Goal: Task Accomplishment & Management: Manage account settings

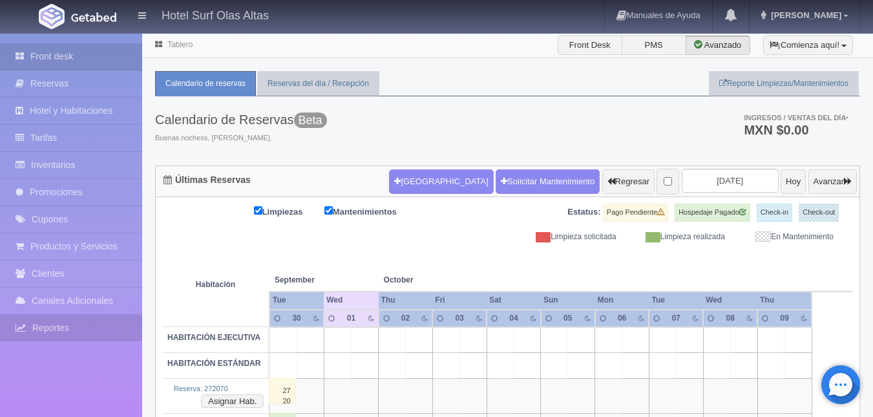
click at [61, 337] on link "Reportes" at bounding box center [71, 328] width 142 height 26
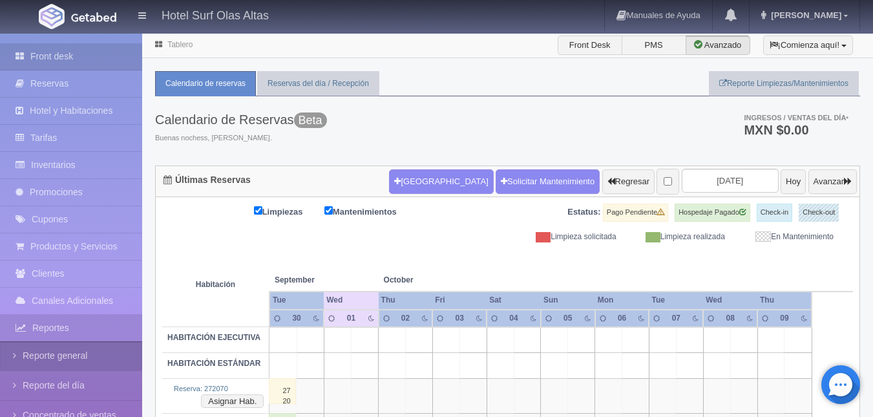
click at [67, 362] on link "Reporte general" at bounding box center [71, 355] width 142 height 29
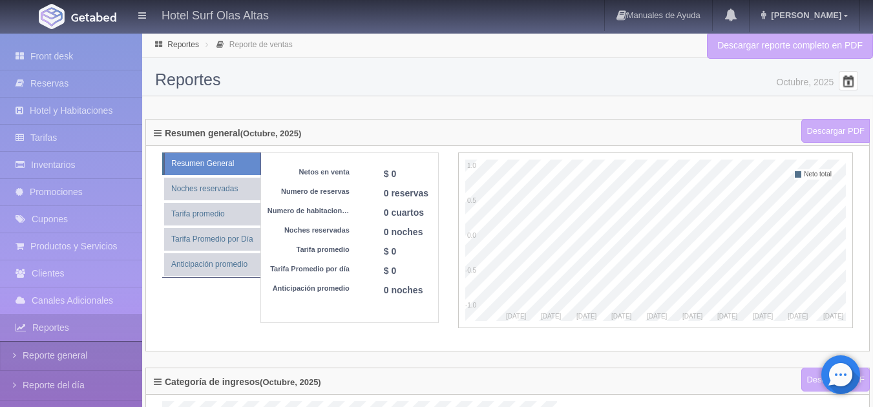
click at [850, 81] on span at bounding box center [848, 80] width 21 height 21
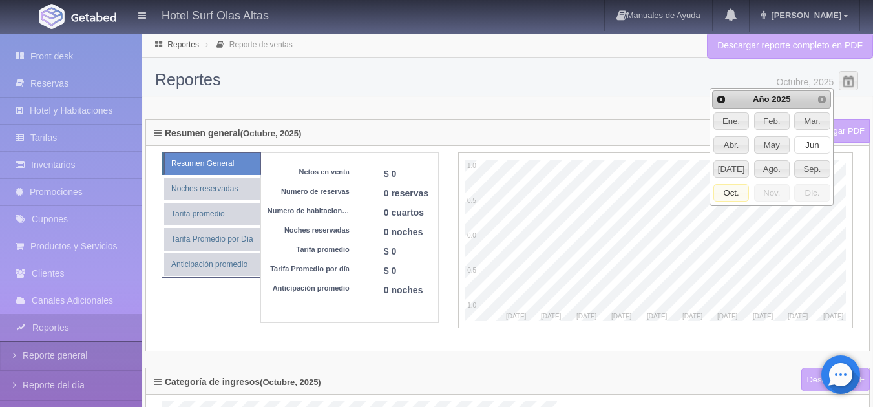
click at [806, 140] on span "Jun" at bounding box center [812, 145] width 34 height 17
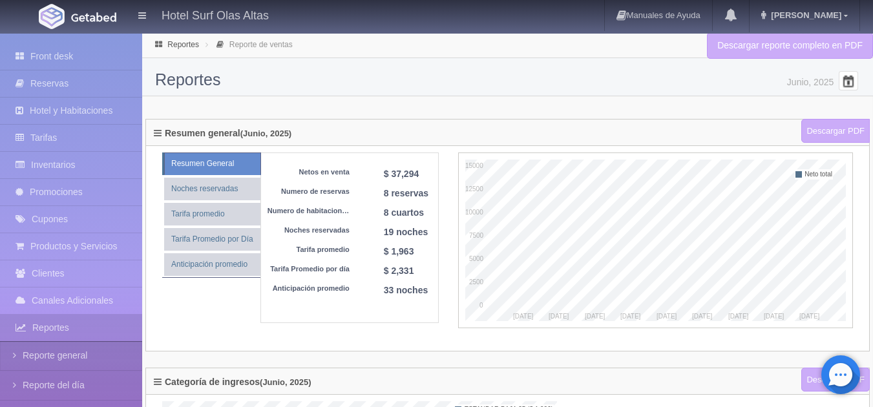
click at [844, 76] on span at bounding box center [848, 80] width 21 height 21
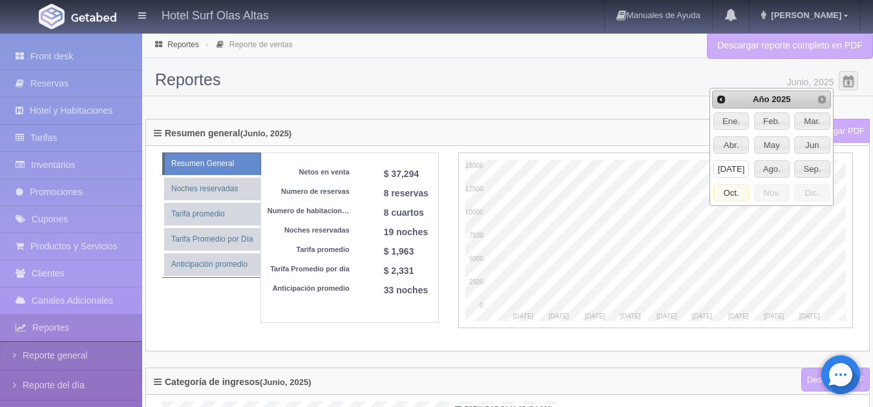
click at [735, 165] on span "Jul" at bounding box center [731, 169] width 34 height 17
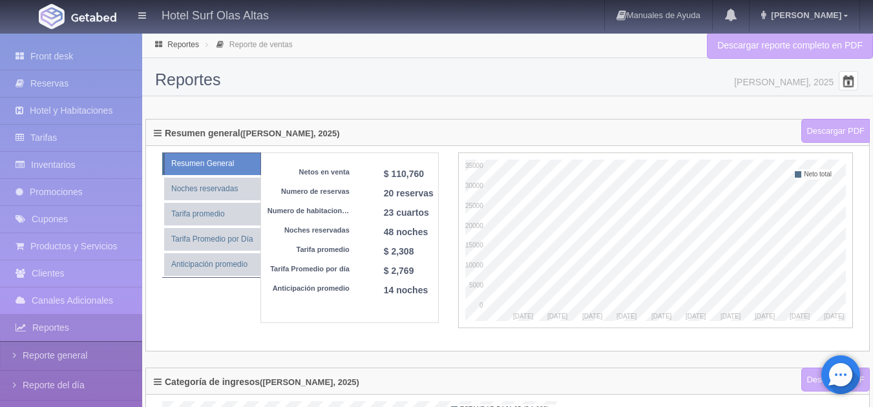
click at [845, 89] on span at bounding box center [848, 80] width 21 height 21
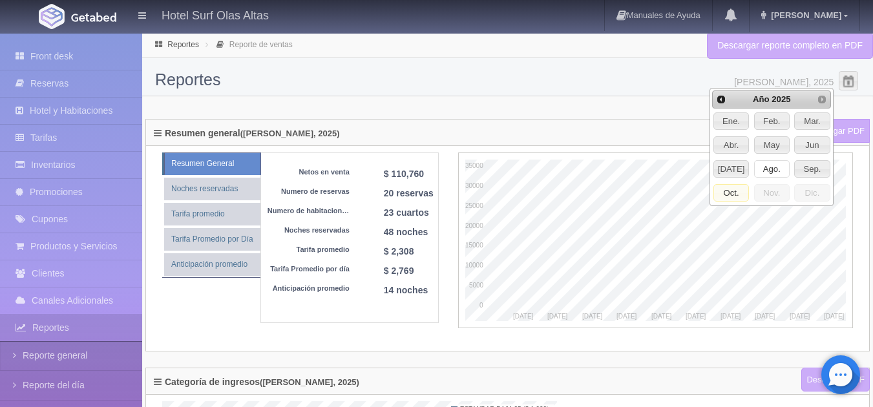
click at [771, 166] on span "Ago." at bounding box center [772, 169] width 34 height 17
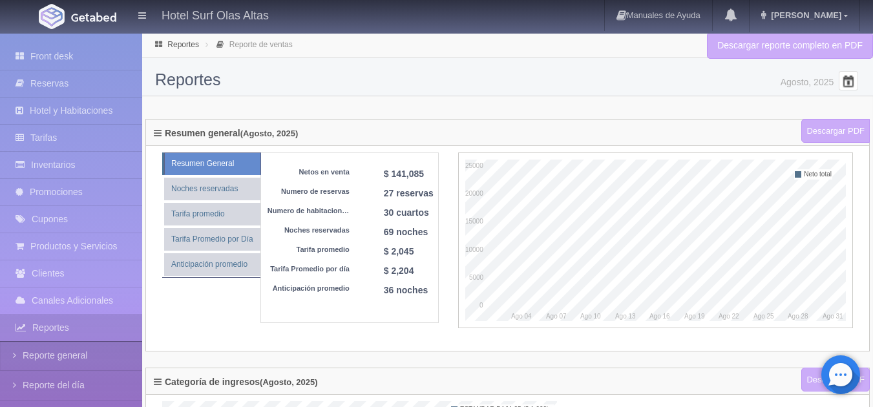
click at [854, 84] on span at bounding box center [848, 80] width 21 height 21
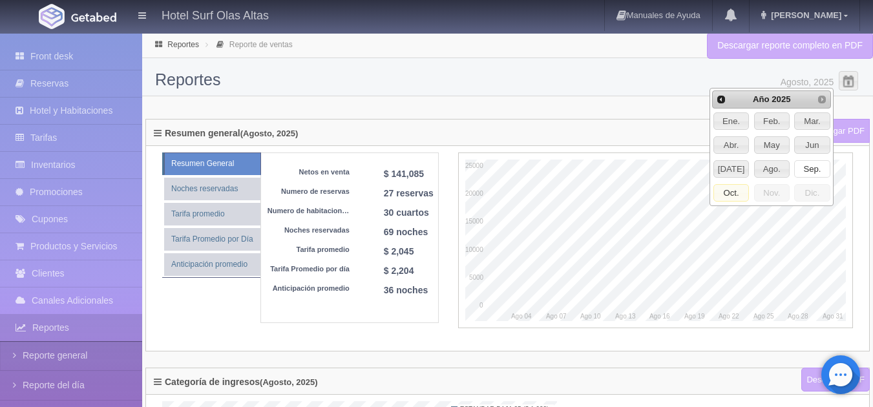
click at [807, 170] on span "Sep." at bounding box center [812, 169] width 34 height 17
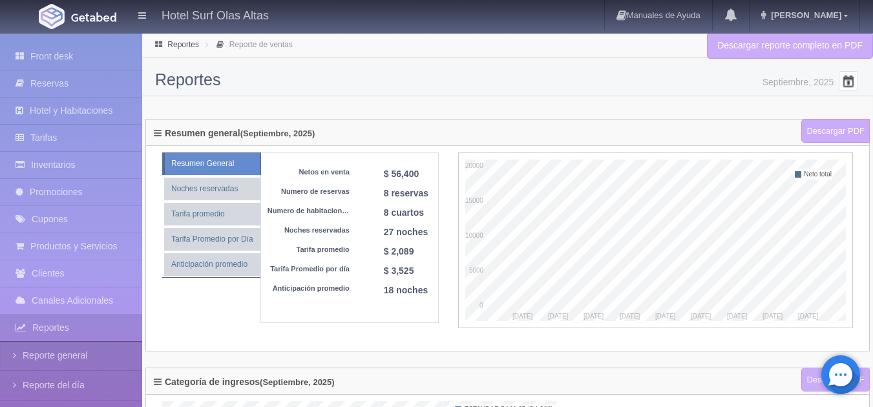
click at [850, 79] on span at bounding box center [848, 80] width 21 height 21
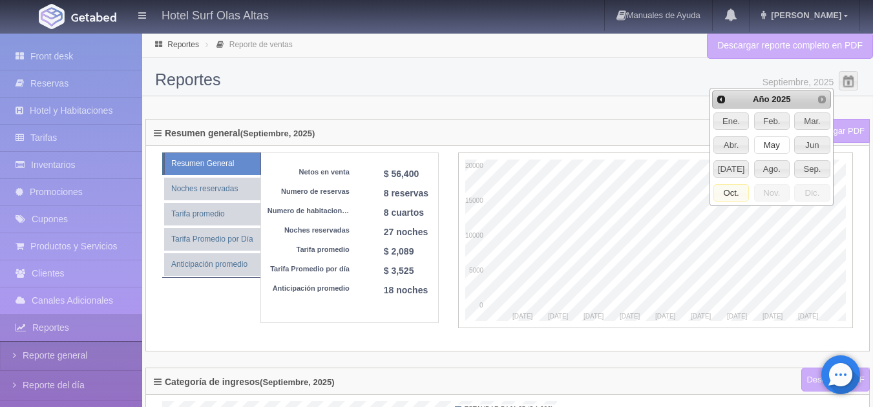
click at [770, 144] on span "May" at bounding box center [772, 145] width 34 height 17
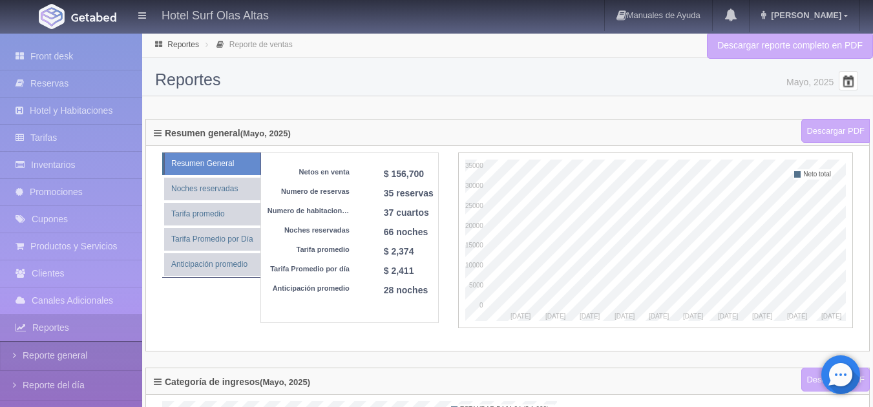
click at [847, 76] on span at bounding box center [848, 80] width 21 height 21
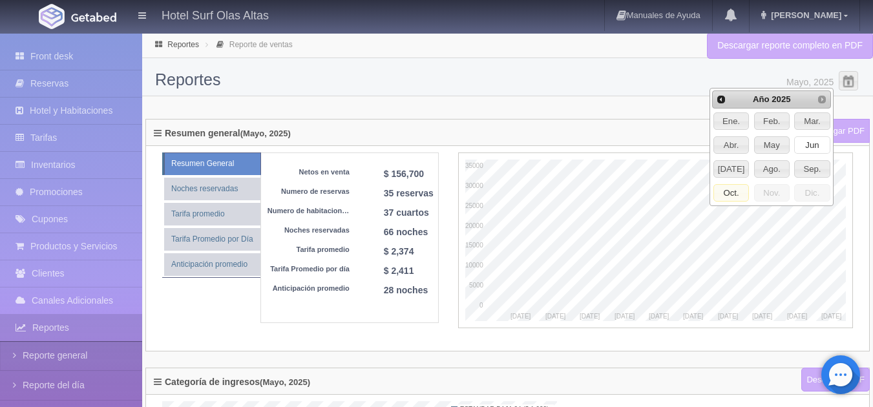
click at [811, 147] on span "Jun" at bounding box center [812, 145] width 34 height 17
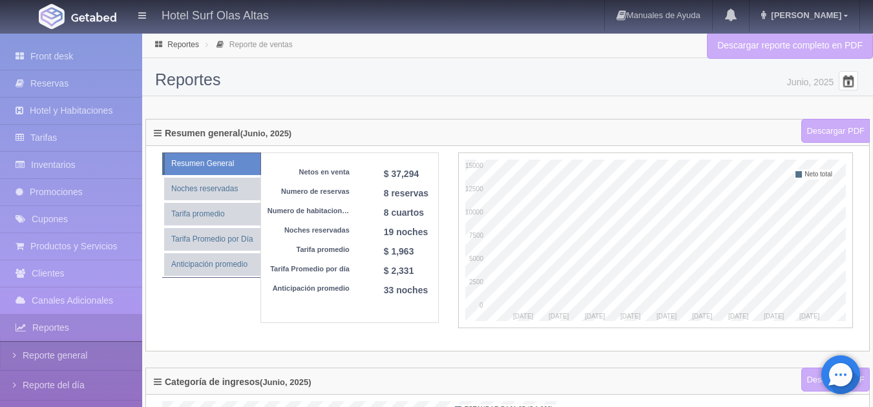
click at [852, 81] on span at bounding box center [848, 80] width 21 height 21
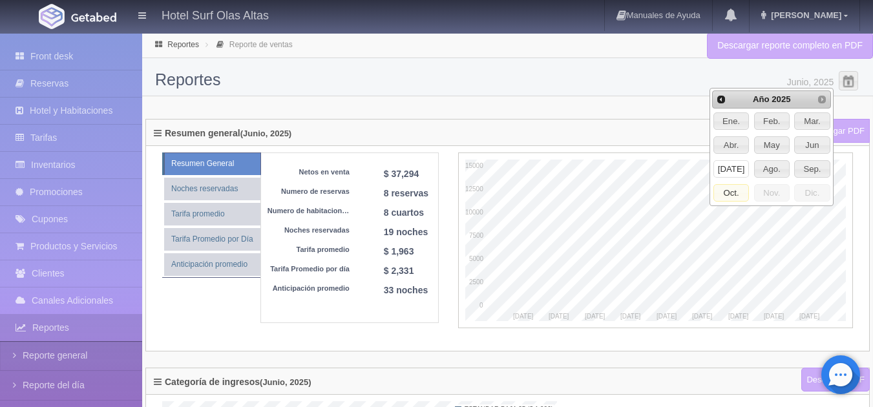
click at [735, 164] on span "Jul" at bounding box center [731, 169] width 34 height 17
type input "Julio, 2025"
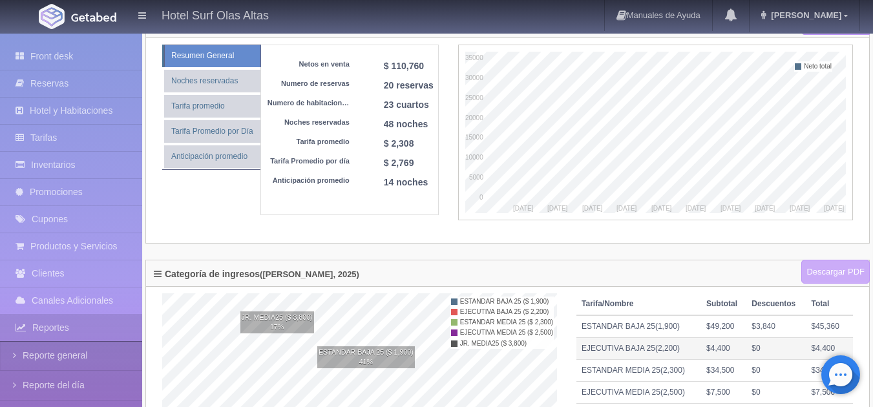
scroll to position [107, 0]
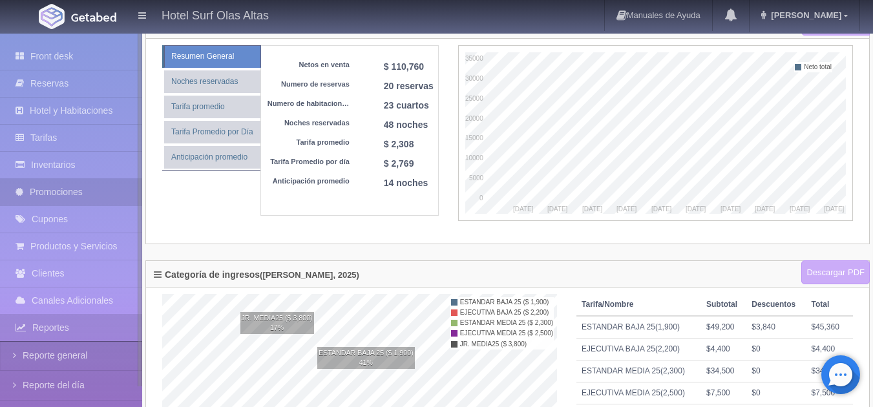
click at [43, 189] on link "Promociones" at bounding box center [71, 192] width 142 height 26
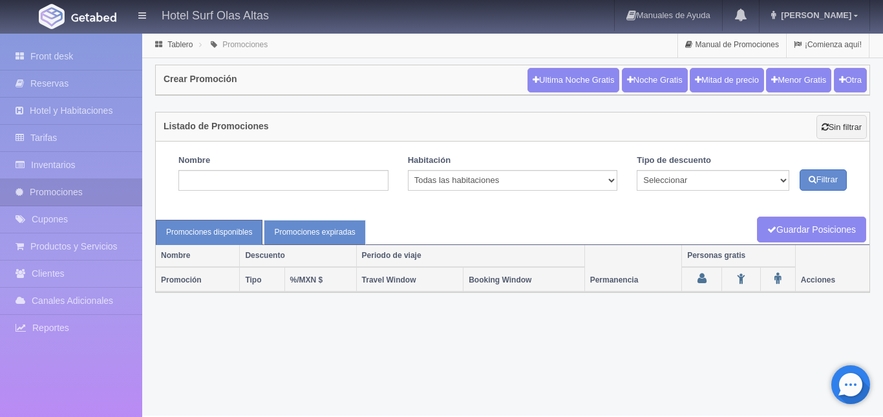
click at [309, 222] on link "Promociones expiradas" at bounding box center [314, 232] width 101 height 25
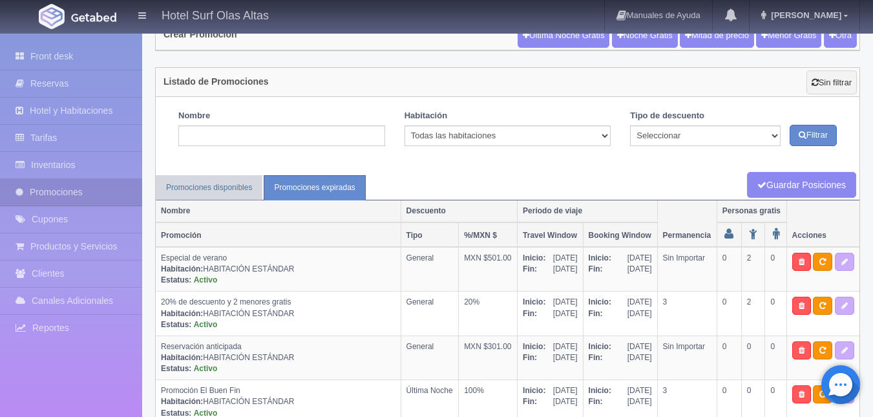
scroll to position [44, 0]
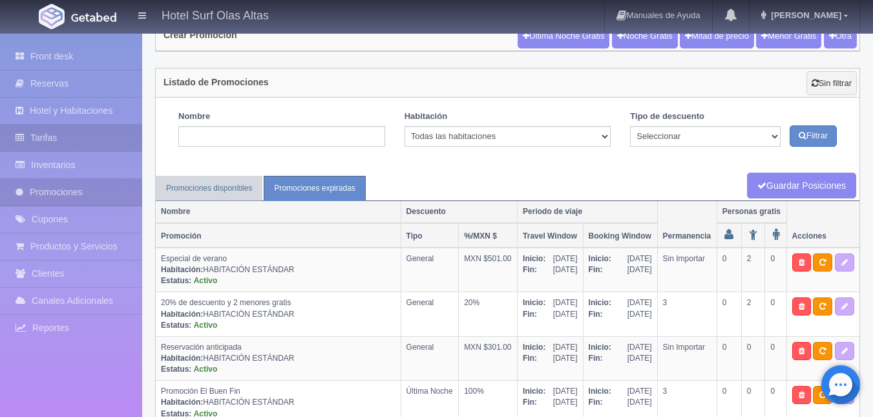
click at [88, 129] on link "Tarifas" at bounding box center [71, 138] width 142 height 26
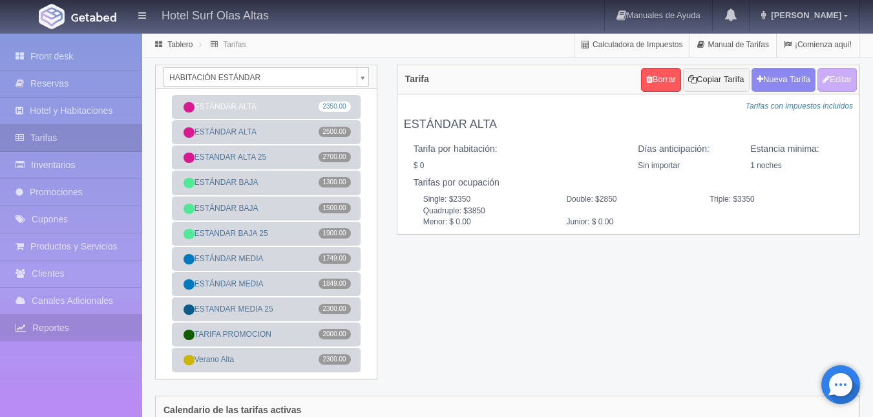
click at [69, 321] on link "Reportes" at bounding box center [71, 328] width 142 height 26
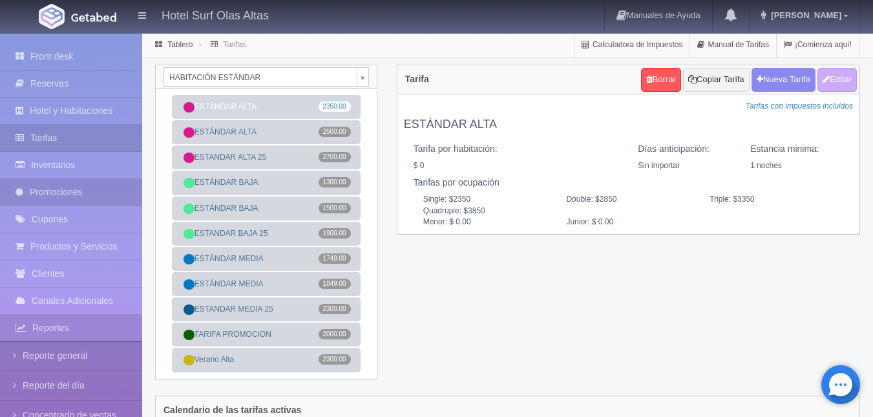
click at [83, 197] on link "Promociones" at bounding box center [71, 192] width 142 height 26
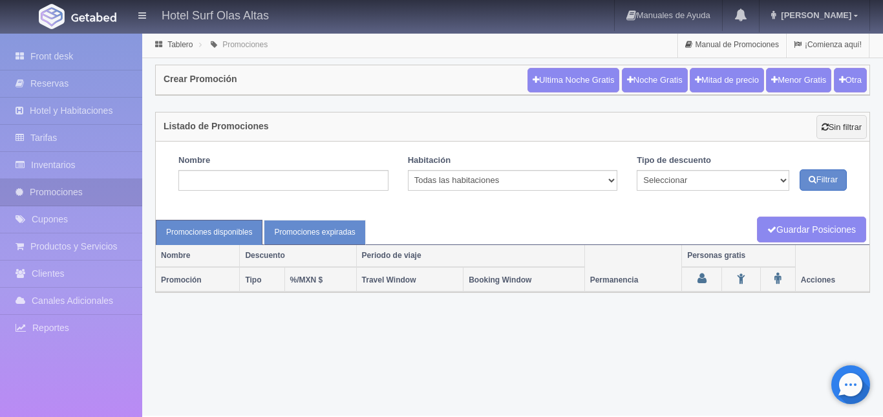
click at [311, 227] on link "Promociones expiradas" at bounding box center [314, 232] width 101 height 25
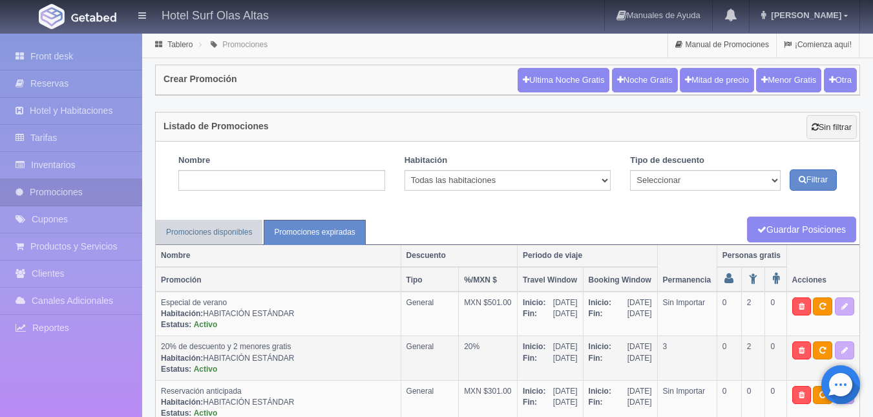
click at [492, 380] on td "20%" at bounding box center [488, 358] width 59 height 44
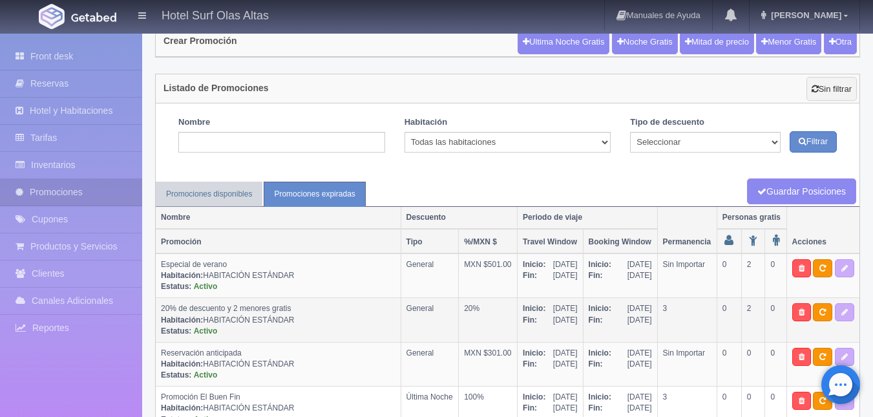
scroll to position [39, 0]
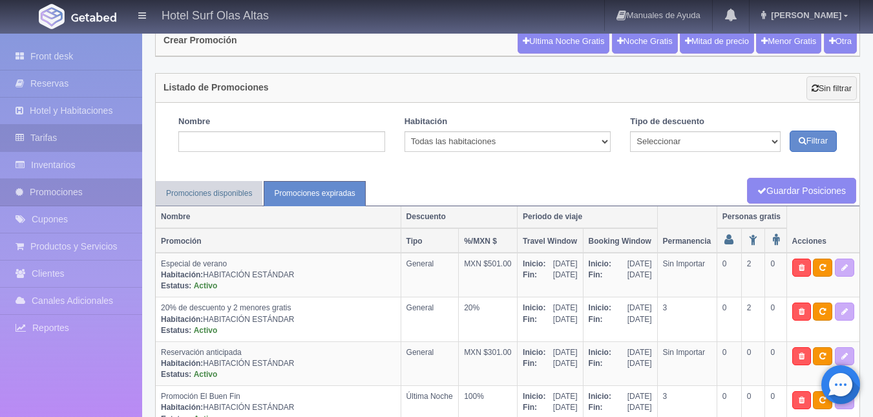
click at [74, 141] on link "Tarifas" at bounding box center [71, 138] width 142 height 26
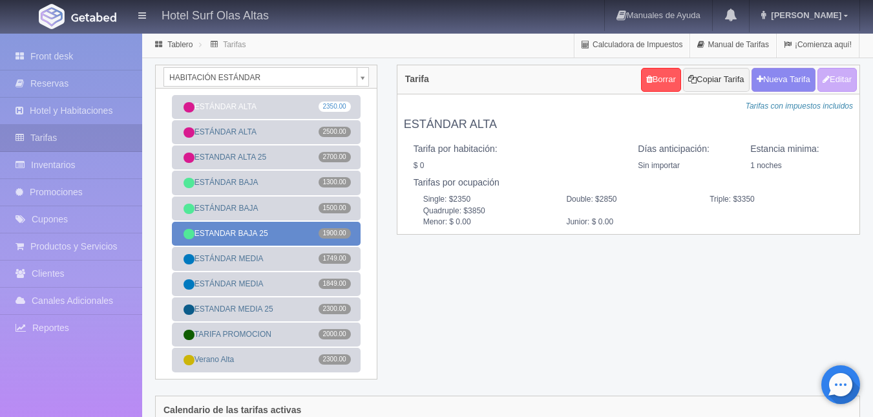
click at [275, 230] on link "ESTANDAR BAJA 25 1900.00" at bounding box center [266, 234] width 189 height 24
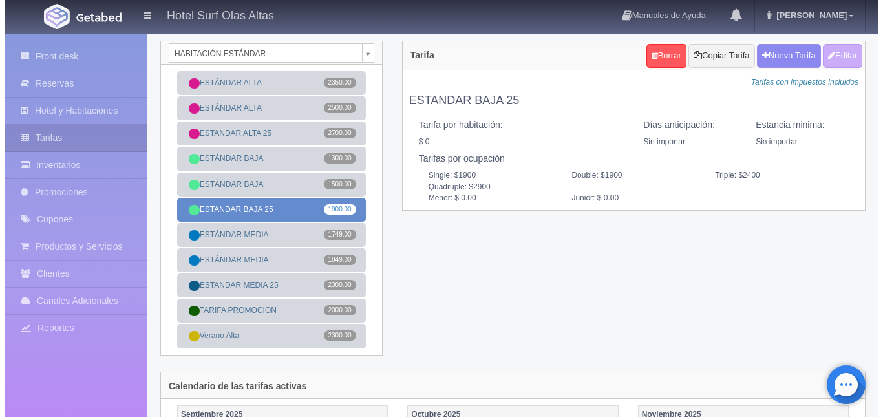
scroll to position [23, 0]
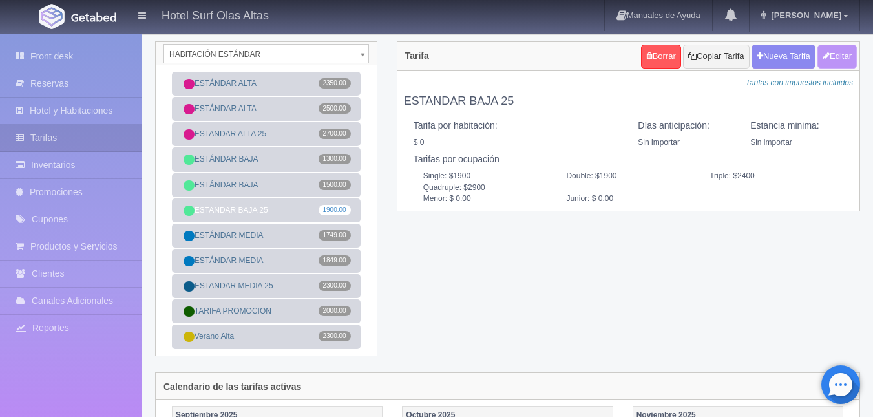
click at [835, 60] on button "Editar" at bounding box center [836, 57] width 39 height 24
type input "ESTANDAR BAJA 25"
select select "0"
type input "0"
checkbox input "false"
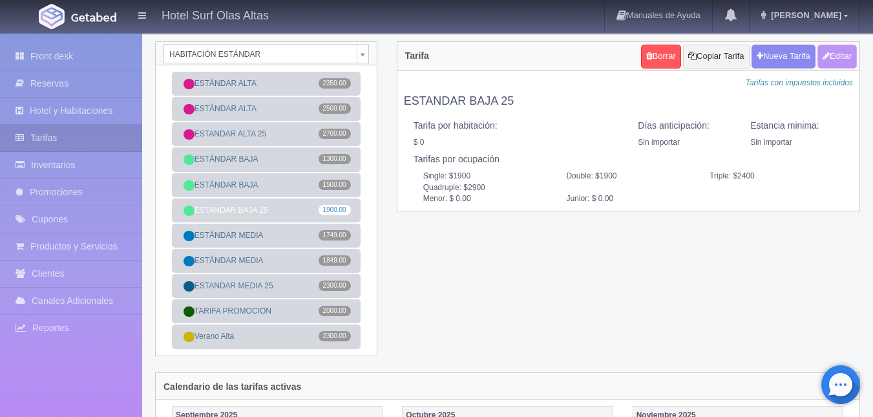
type input "1900"
type input "500"
type input "0.00"
checkbox input "true"
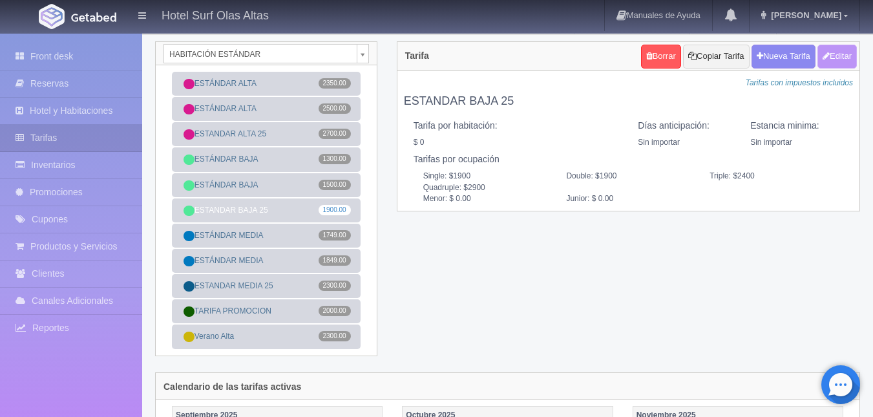
checkbox input "true"
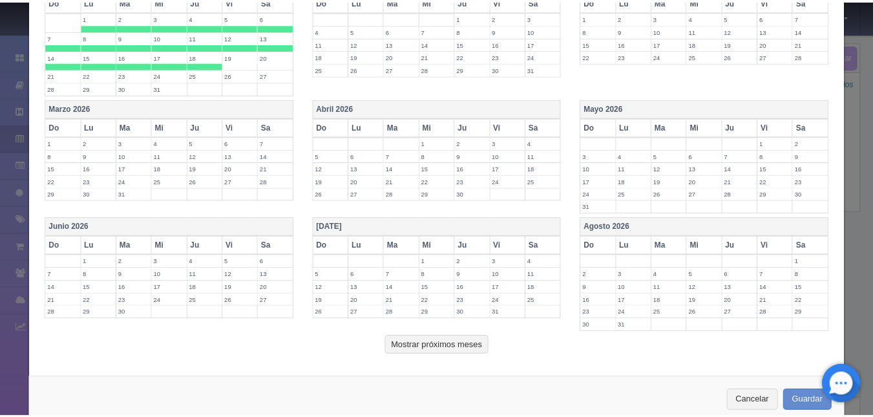
scroll to position [510, 0]
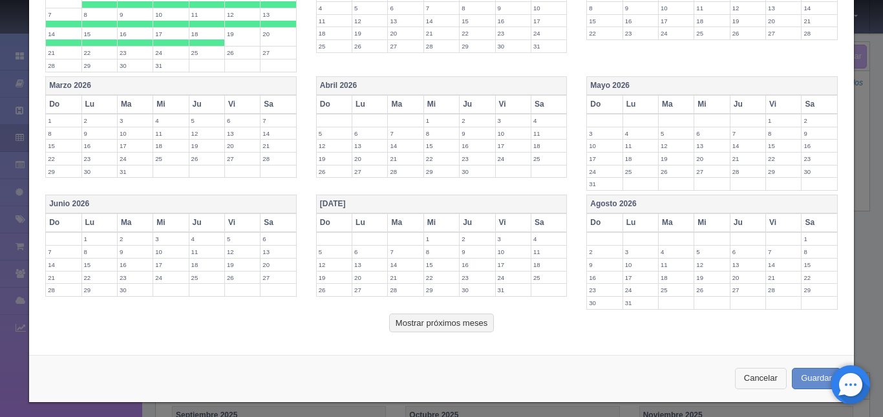
click at [764, 380] on button "Cancelar" at bounding box center [761, 378] width 52 height 21
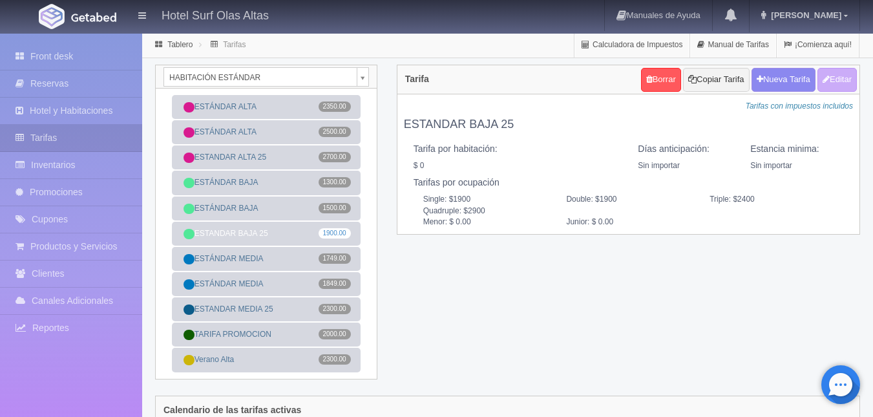
scroll to position [1, 0]
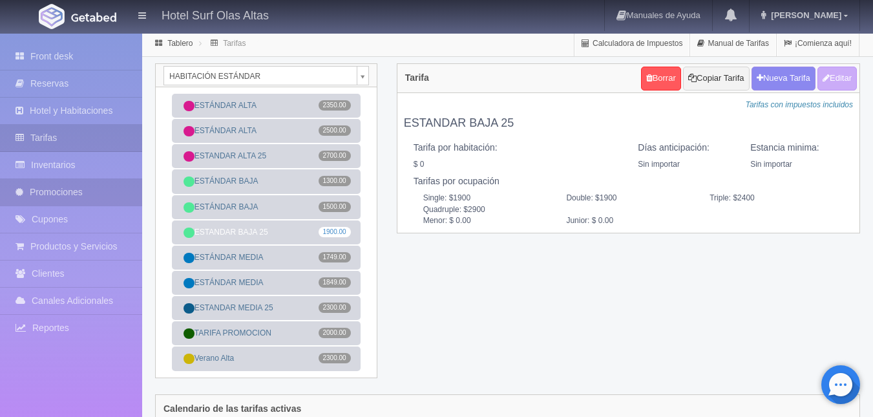
click at [87, 196] on link "Promociones" at bounding box center [71, 192] width 142 height 26
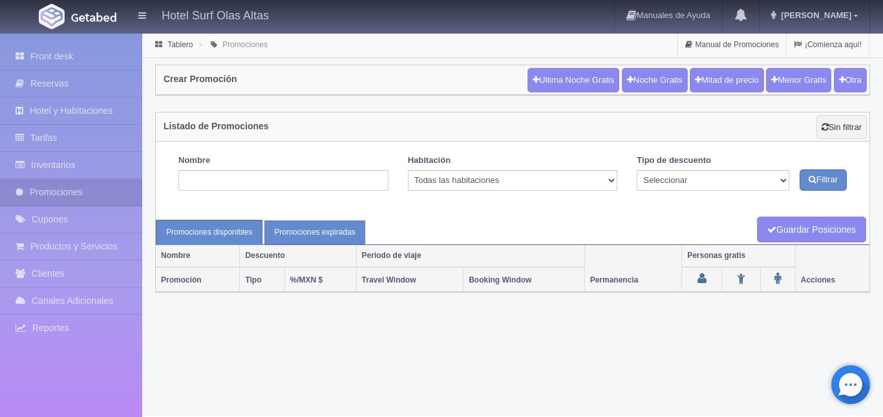
click at [302, 229] on link "Promociones expiradas" at bounding box center [314, 232] width 101 height 25
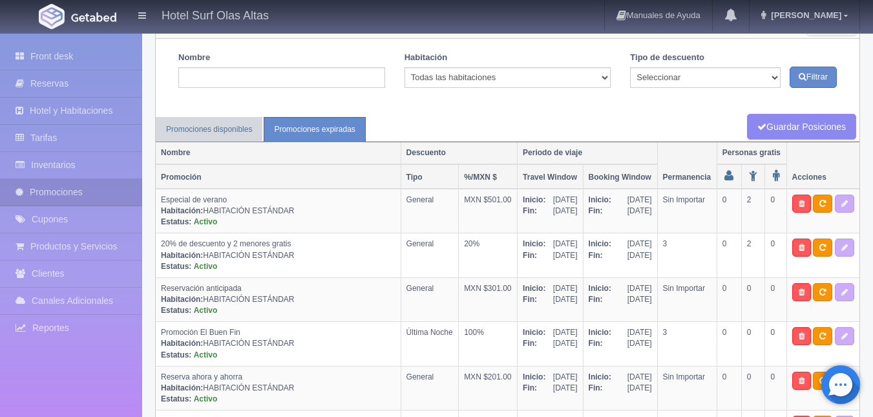
scroll to position [102, 0]
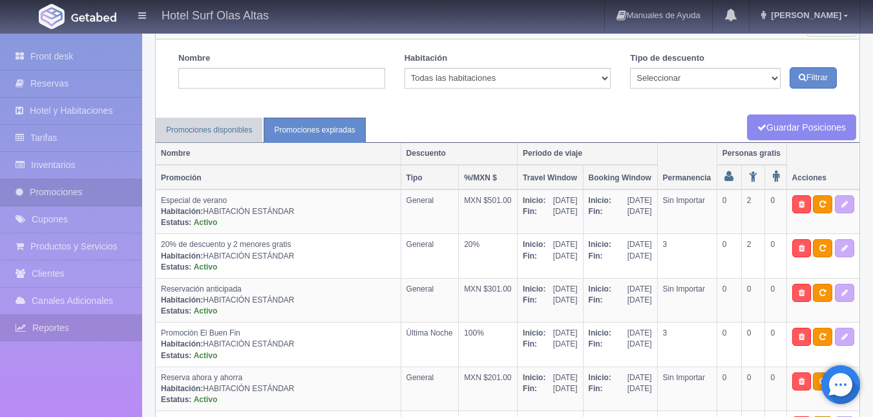
click at [96, 328] on link "Reportes" at bounding box center [71, 328] width 142 height 26
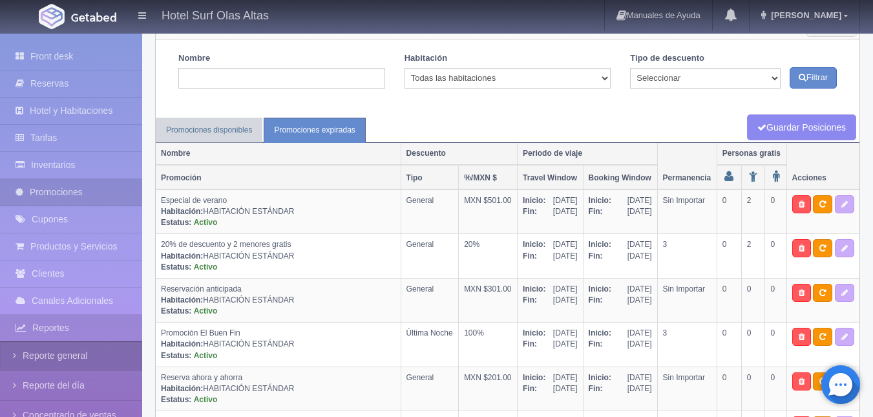
click at [96, 350] on link "Reporte general" at bounding box center [71, 355] width 142 height 29
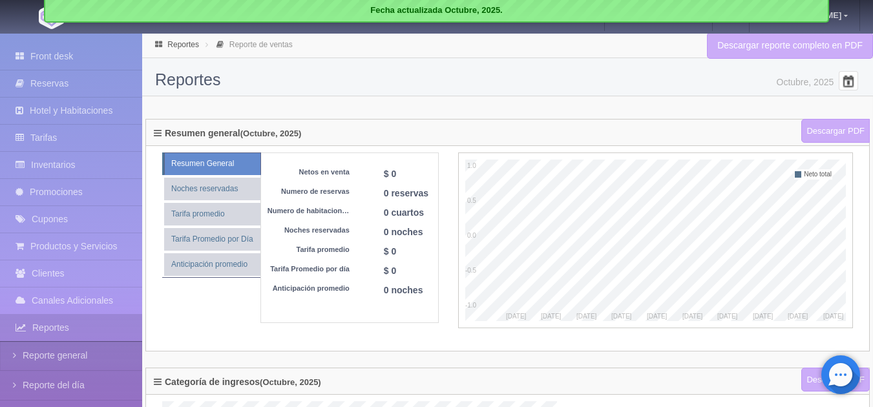
click at [853, 81] on span at bounding box center [848, 80] width 21 height 21
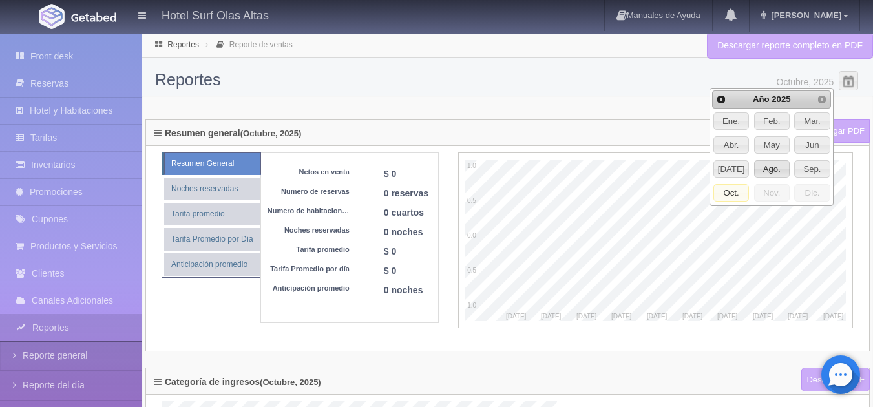
click at [781, 167] on span "Ago." at bounding box center [772, 169] width 34 height 17
type input "Agosto, 2025"
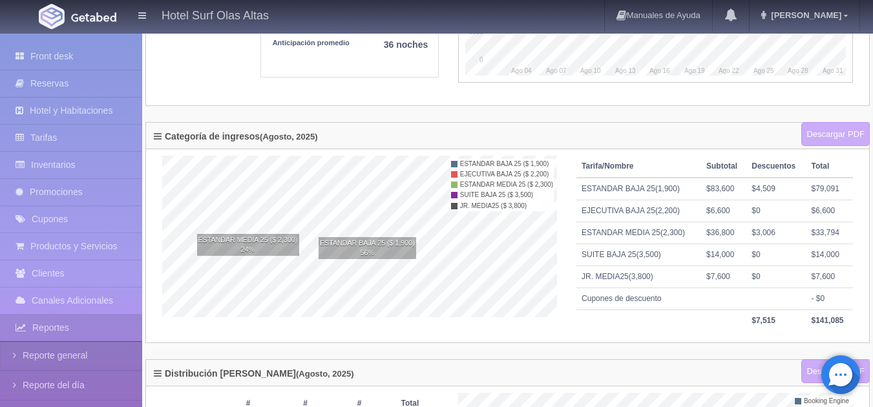
scroll to position [252, 0]
